Goal: Find specific page/section: Find specific page/section

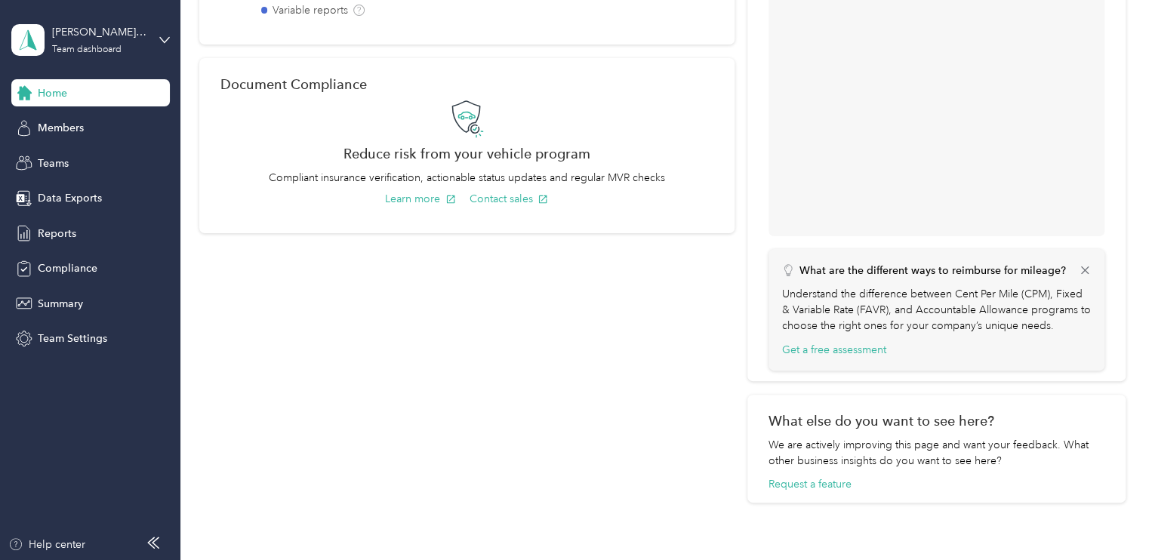
scroll to position [649, 0]
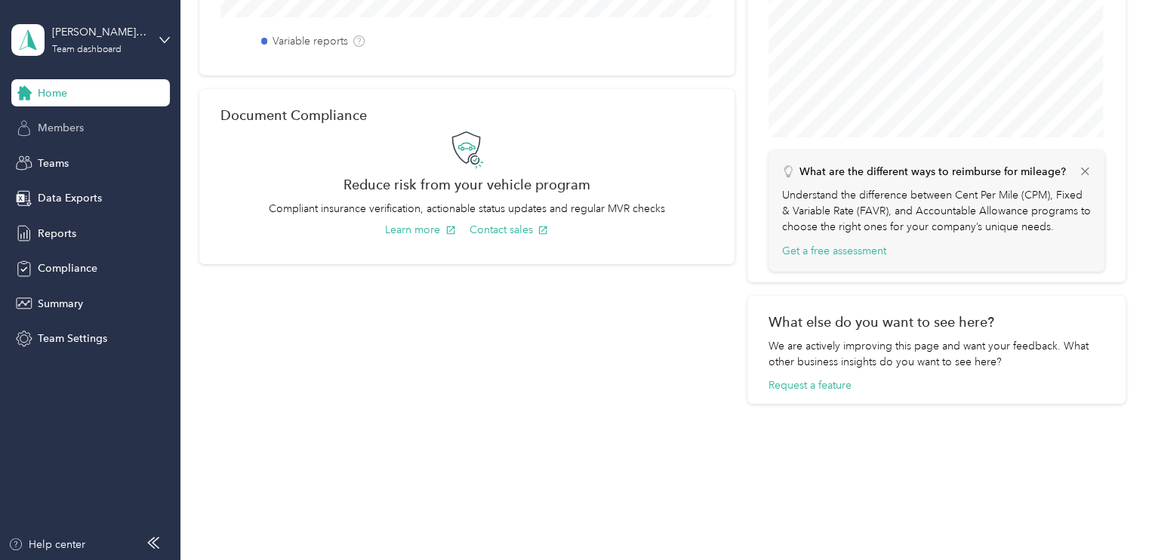
click at [60, 128] on span "Members" at bounding box center [61, 128] width 46 height 16
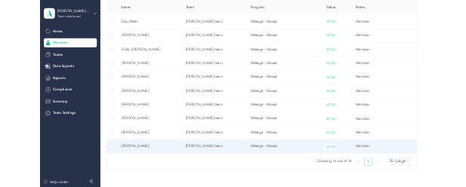
scroll to position [680, 0]
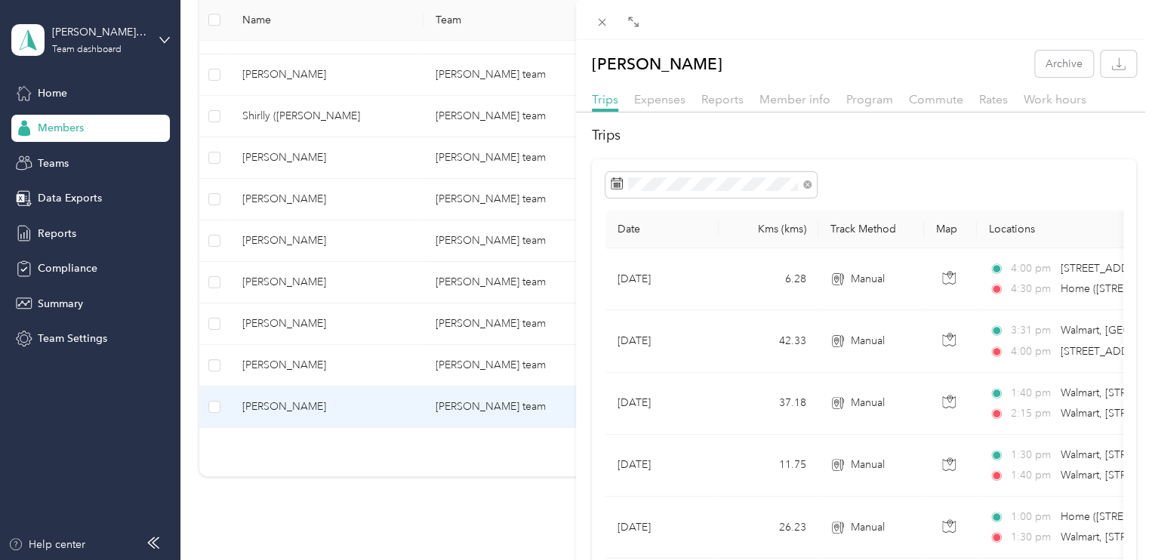
click at [279, 325] on div "[PERSON_NAME] Archive Trips Expenses Reports Member info Program Commute Rates …" at bounding box center [576, 280] width 1152 height 560
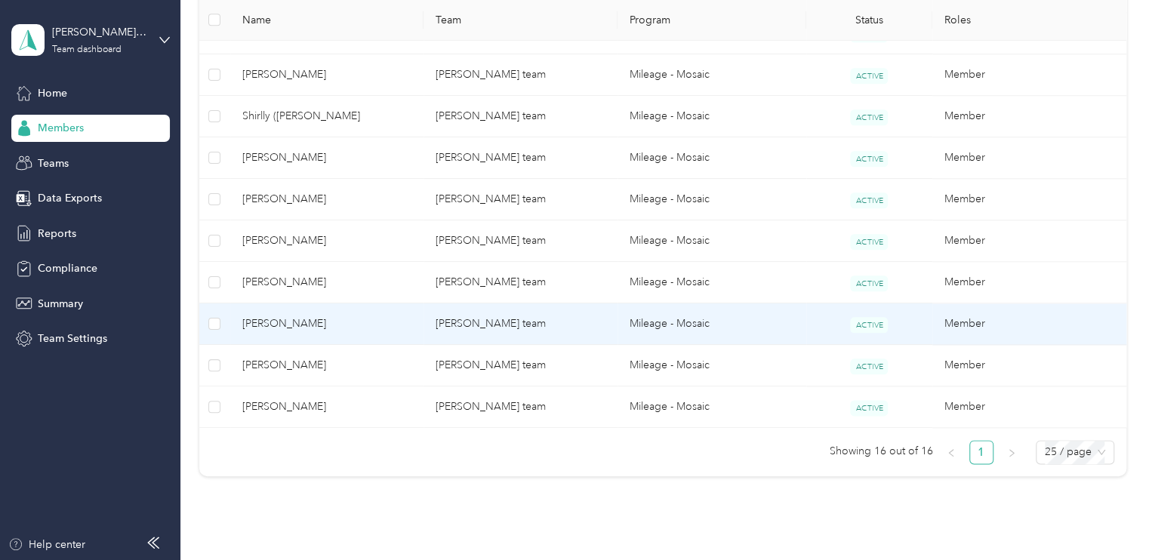
click at [472, 322] on td "[PERSON_NAME] team" at bounding box center [521, 325] width 194 height 42
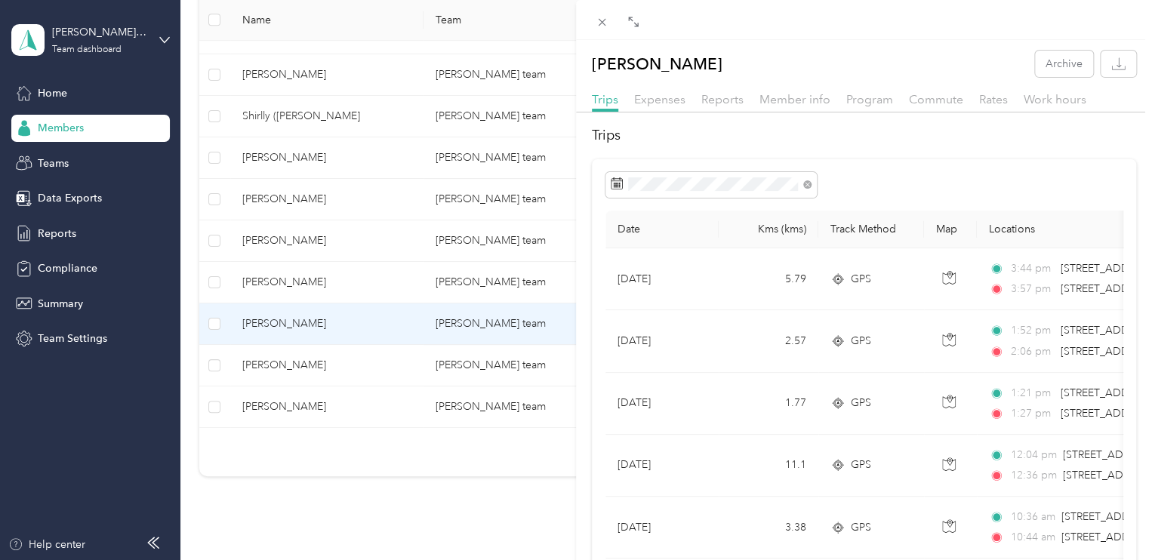
click at [262, 402] on div "[PERSON_NAME] Archive Trips Expenses Reports Member info Program Commute Rates …" at bounding box center [576, 280] width 1152 height 560
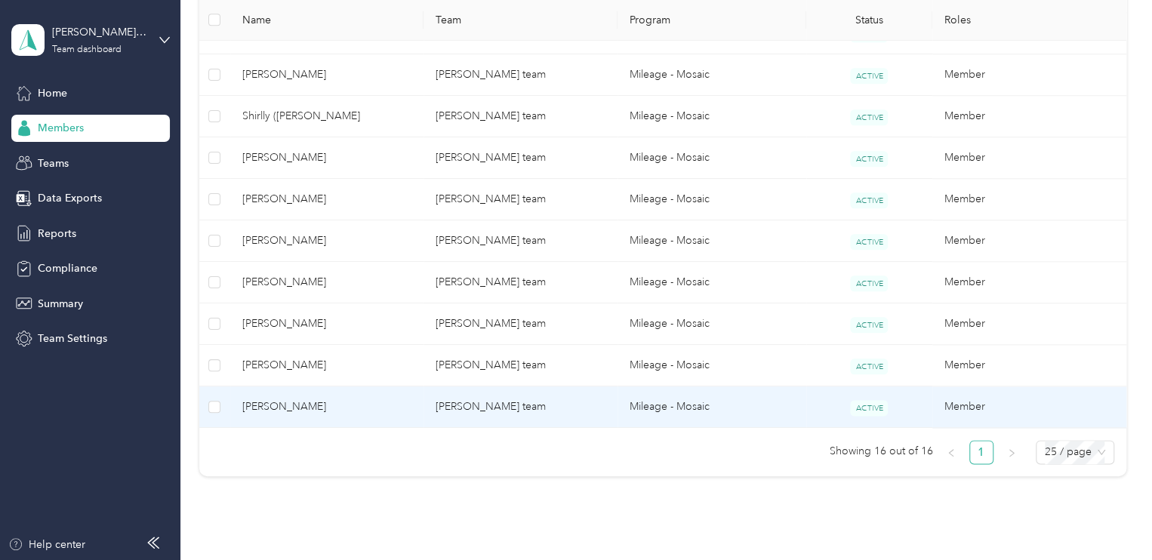
click at [510, 405] on td "[PERSON_NAME] team" at bounding box center [521, 408] width 194 height 42
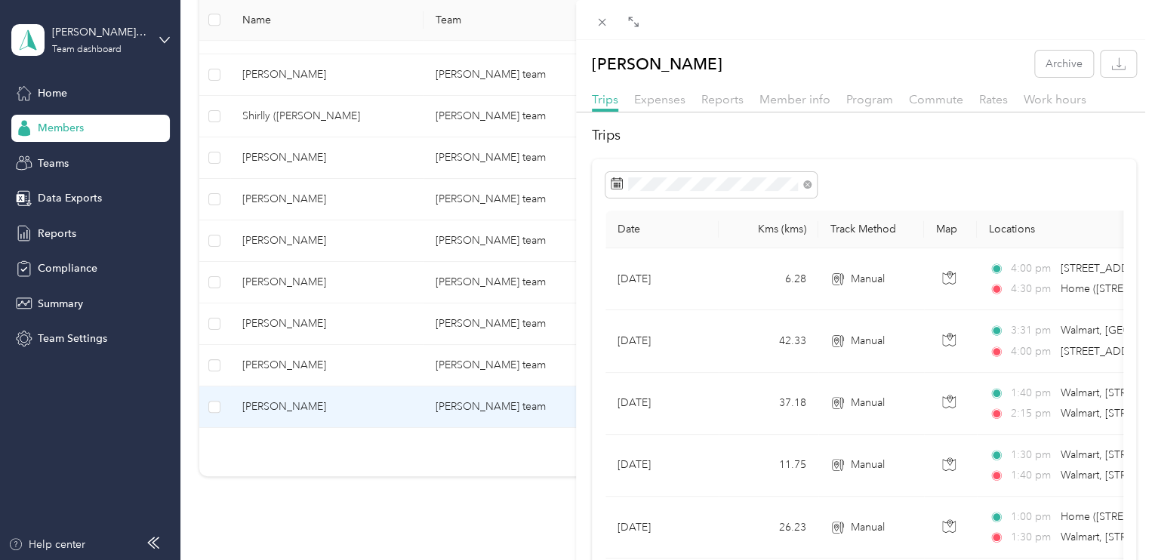
click at [1093, 25] on div at bounding box center [864, 20] width 576 height 40
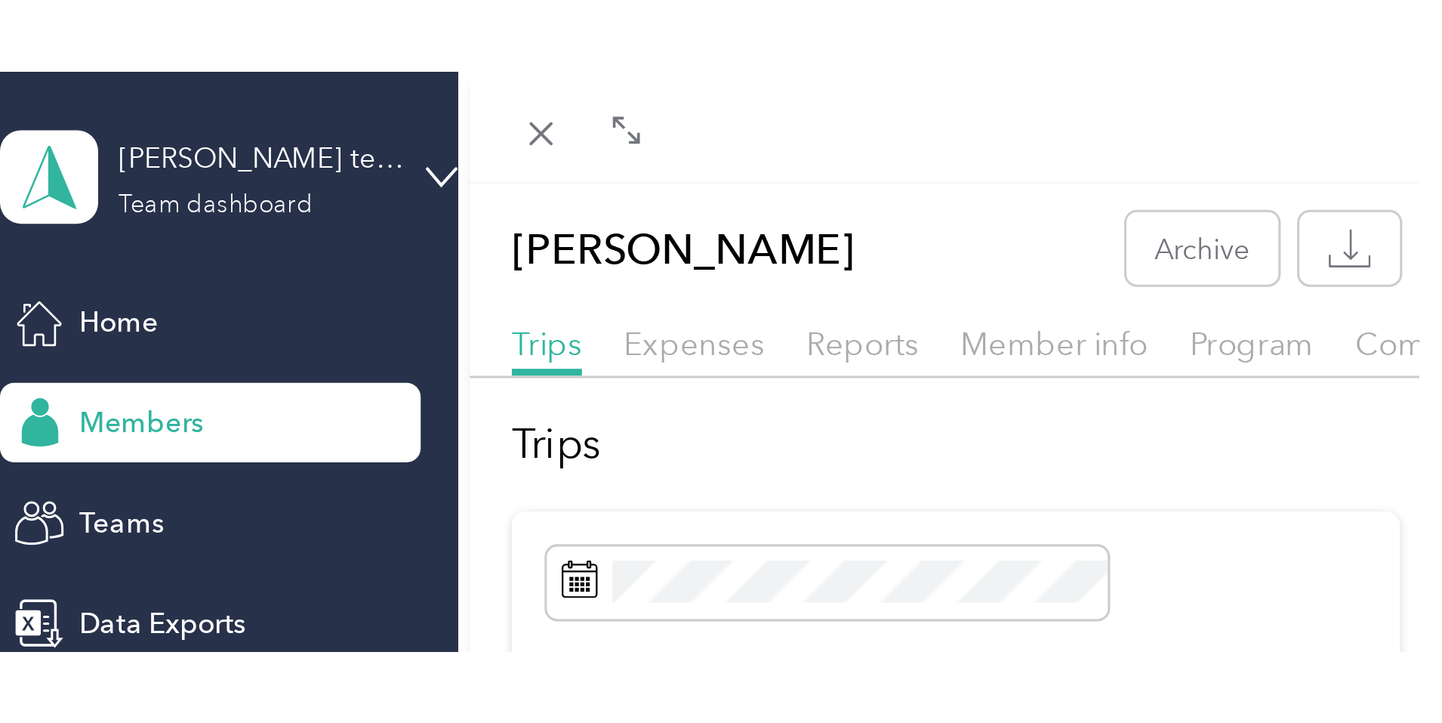
scroll to position [563, 0]
